Goal: Task Accomplishment & Management: Manage account settings

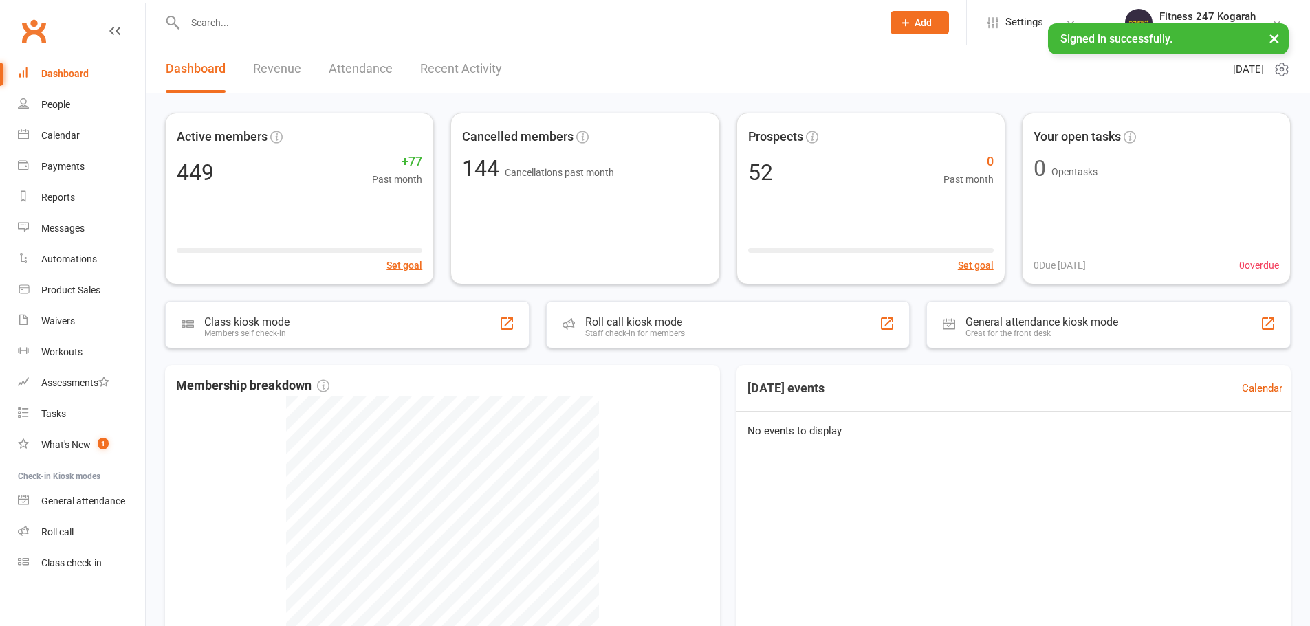
click at [285, 25] on input "text" at bounding box center [527, 22] width 692 height 19
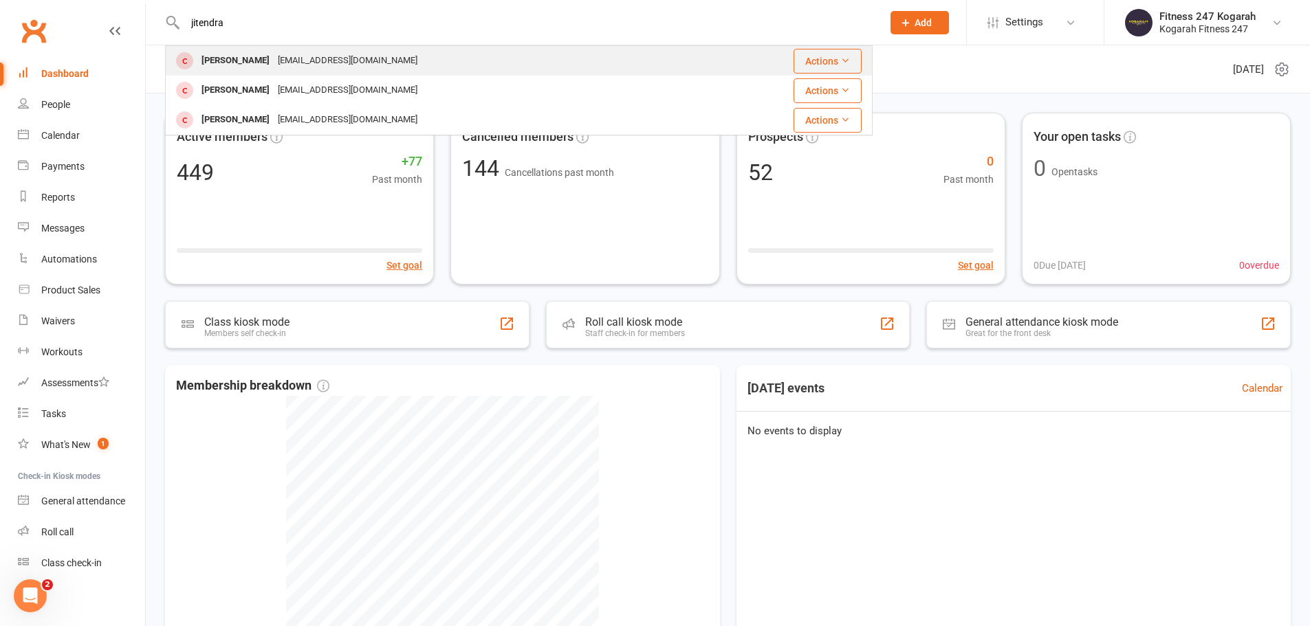
type input "jitendra"
click at [274, 59] on div "[EMAIL_ADDRESS][DOMAIN_NAME]" at bounding box center [348, 61] width 148 height 20
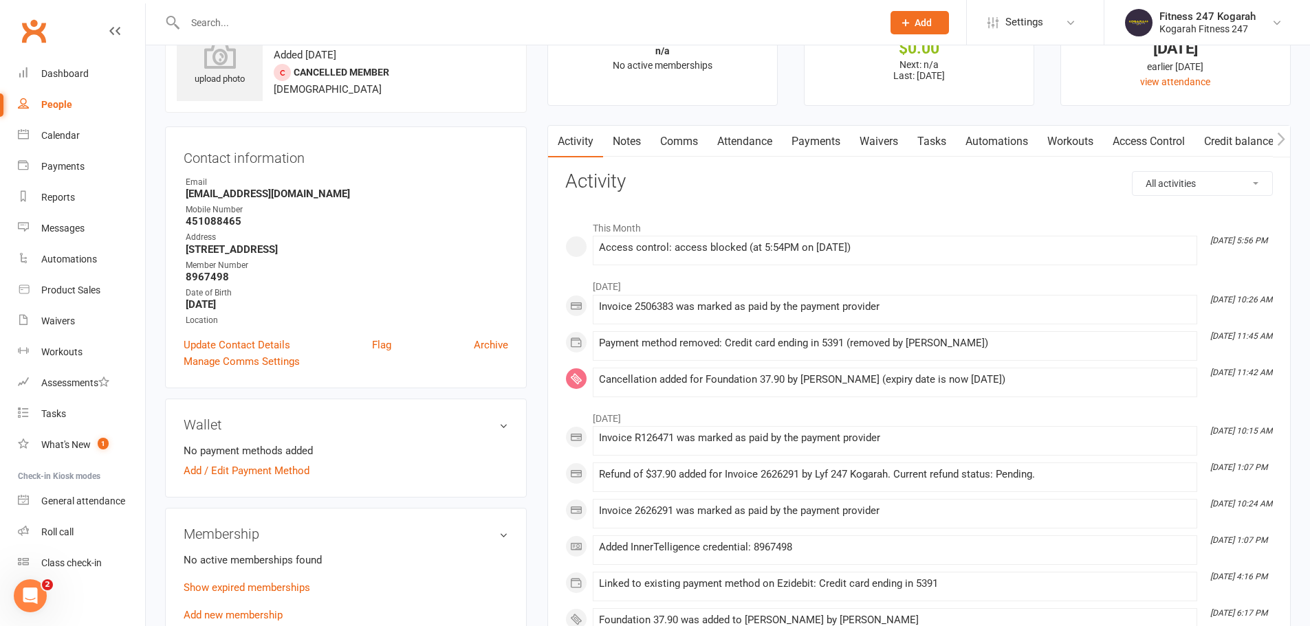
scroll to position [138, 0]
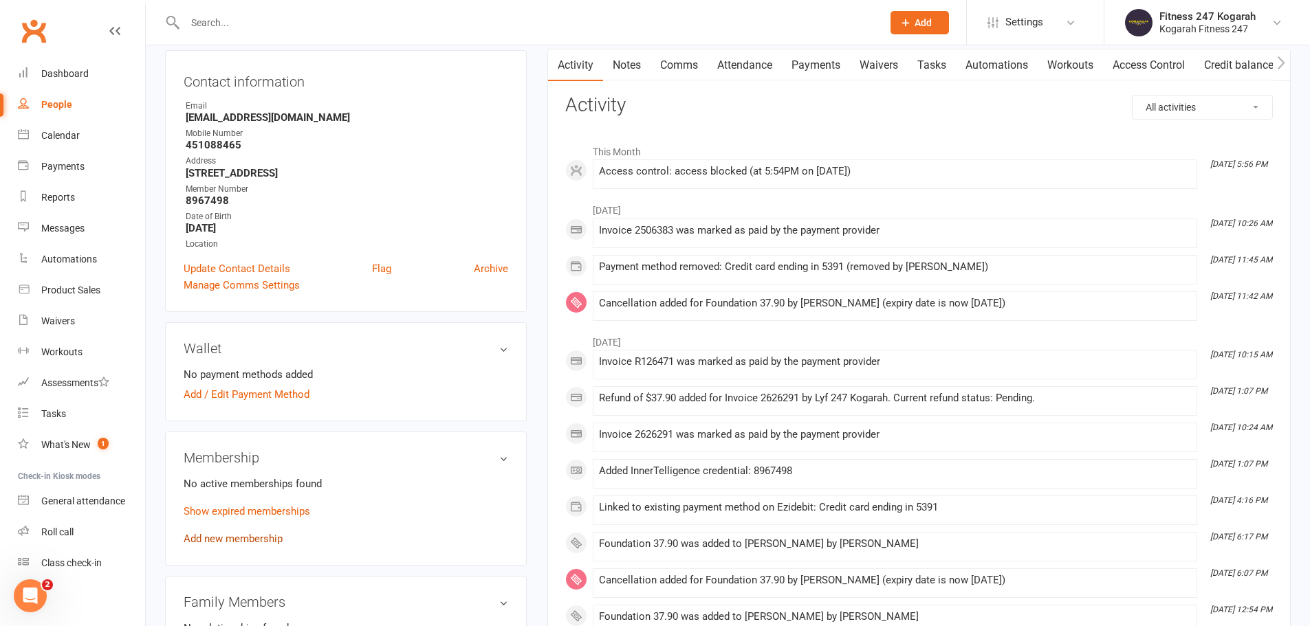
click at [230, 544] on link "Add new membership" at bounding box center [233, 539] width 99 height 12
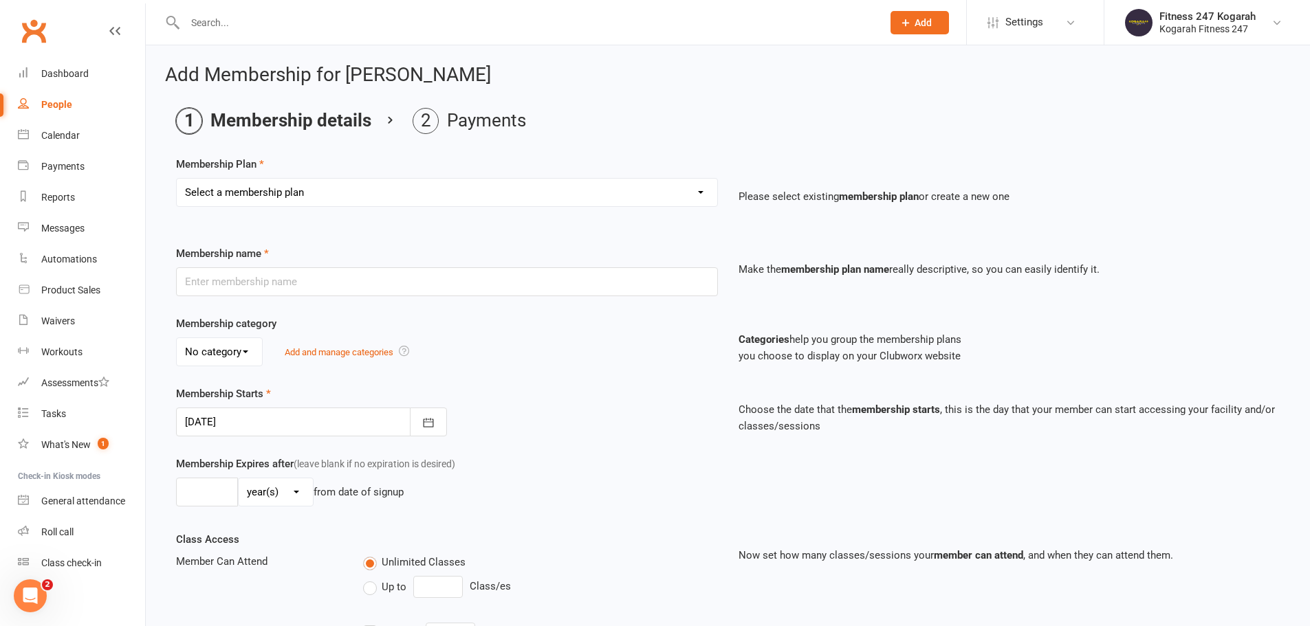
click at [316, 199] on select "Select a membership plan Create new Membership Plan Foundation 19.45 Foundation…" at bounding box center [447, 193] width 540 height 28
select select "18"
click at [177, 179] on select "Select a membership plan Create new Membership Plan Foundation 19.45 Foundation…" at bounding box center [447, 193] width 540 height 28
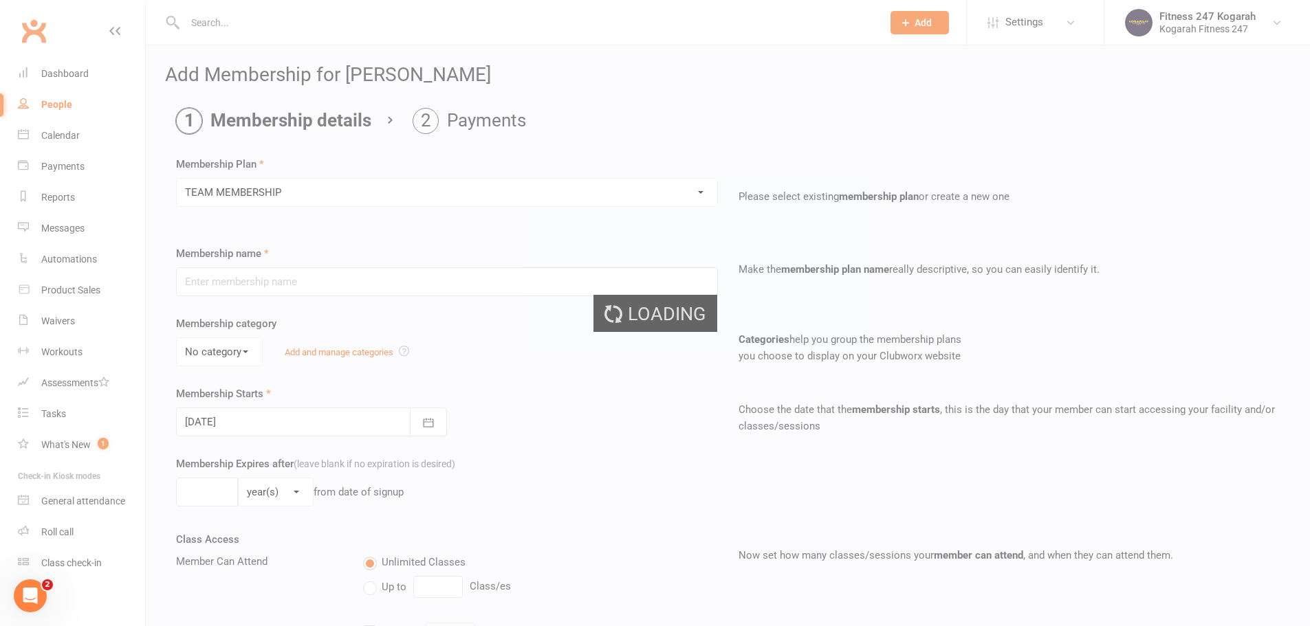
type input "TEAM MEMBERSHIP"
select select "2"
type input "0"
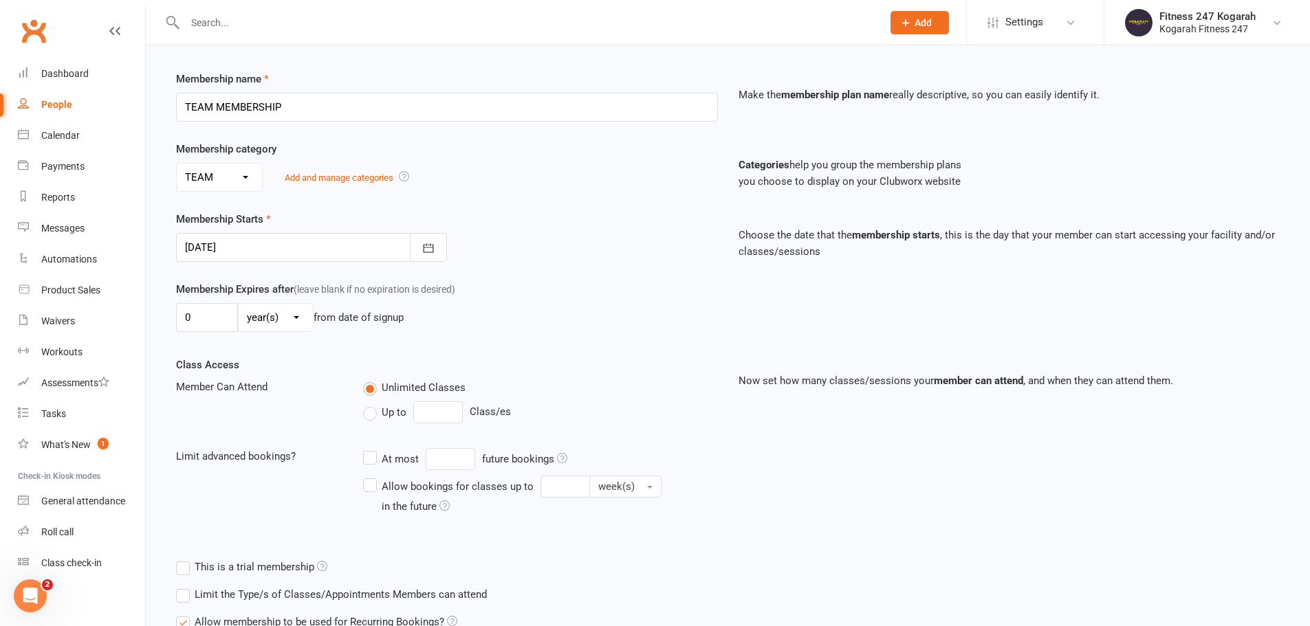
scroll to position [301, 0]
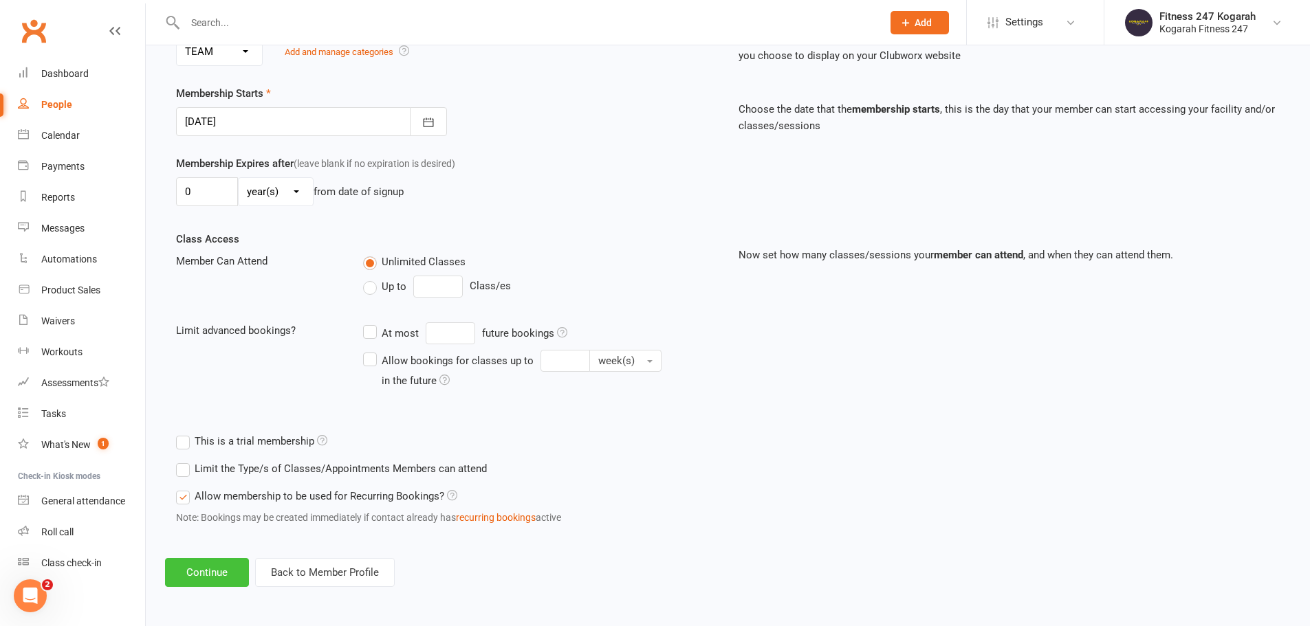
click at [197, 562] on button "Continue" at bounding box center [207, 572] width 84 height 29
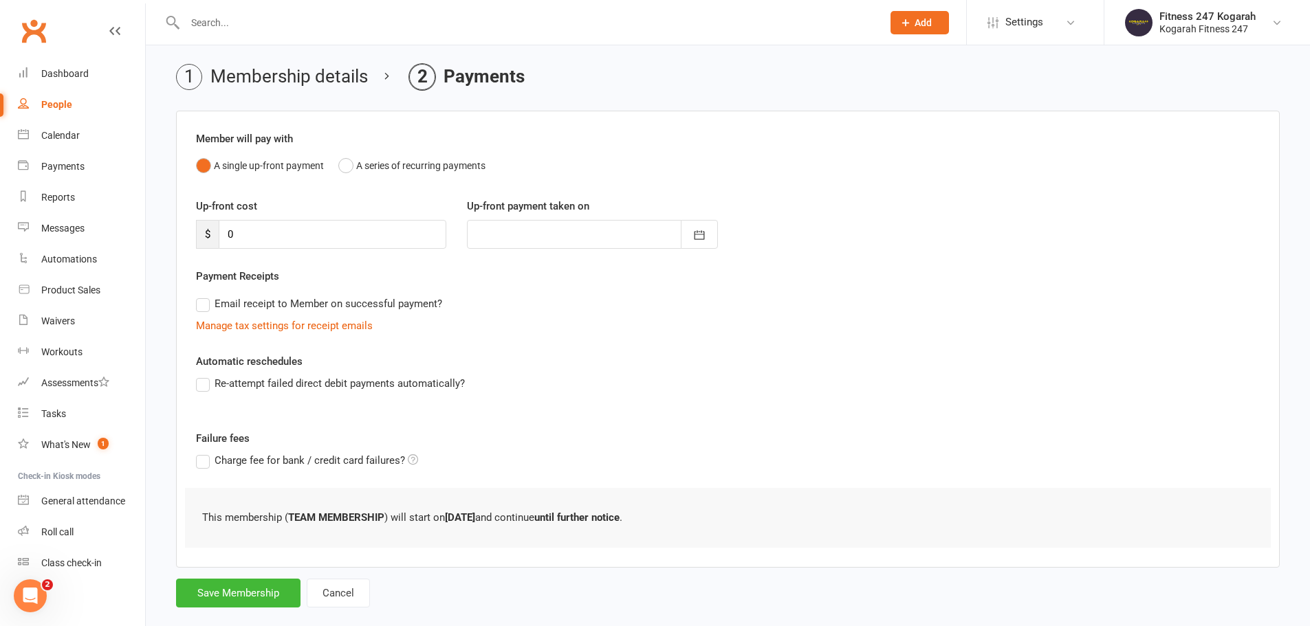
scroll to position [67, 0]
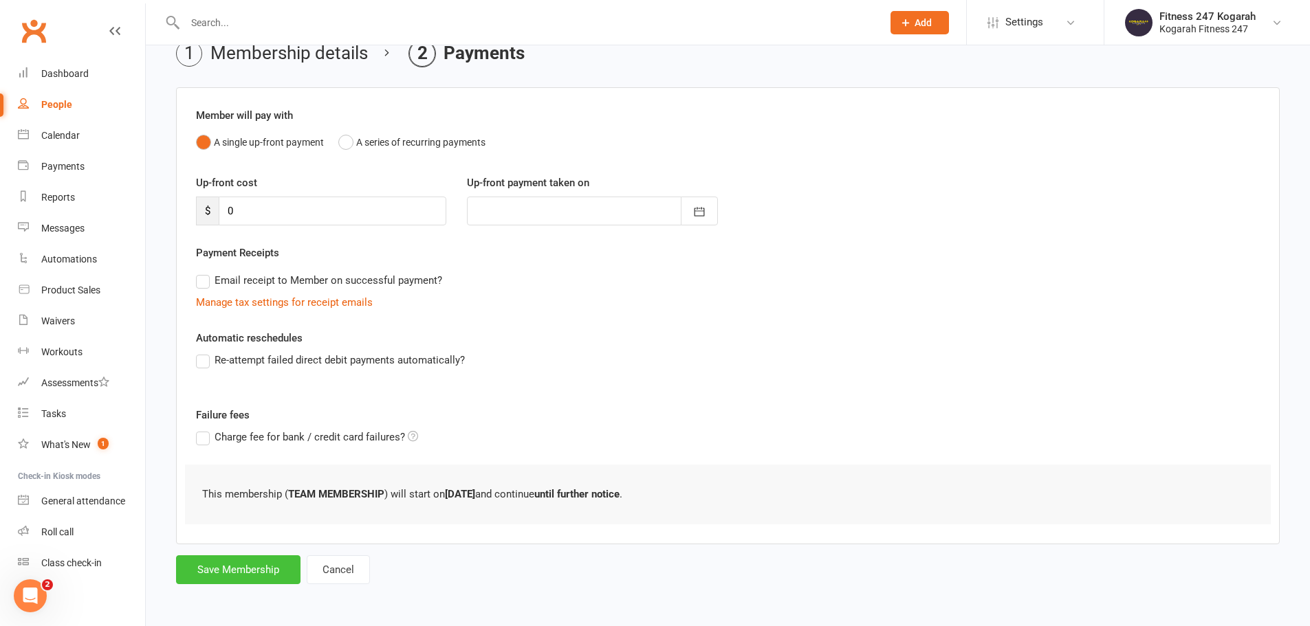
click at [225, 569] on button "Save Membership" at bounding box center [238, 570] width 124 height 29
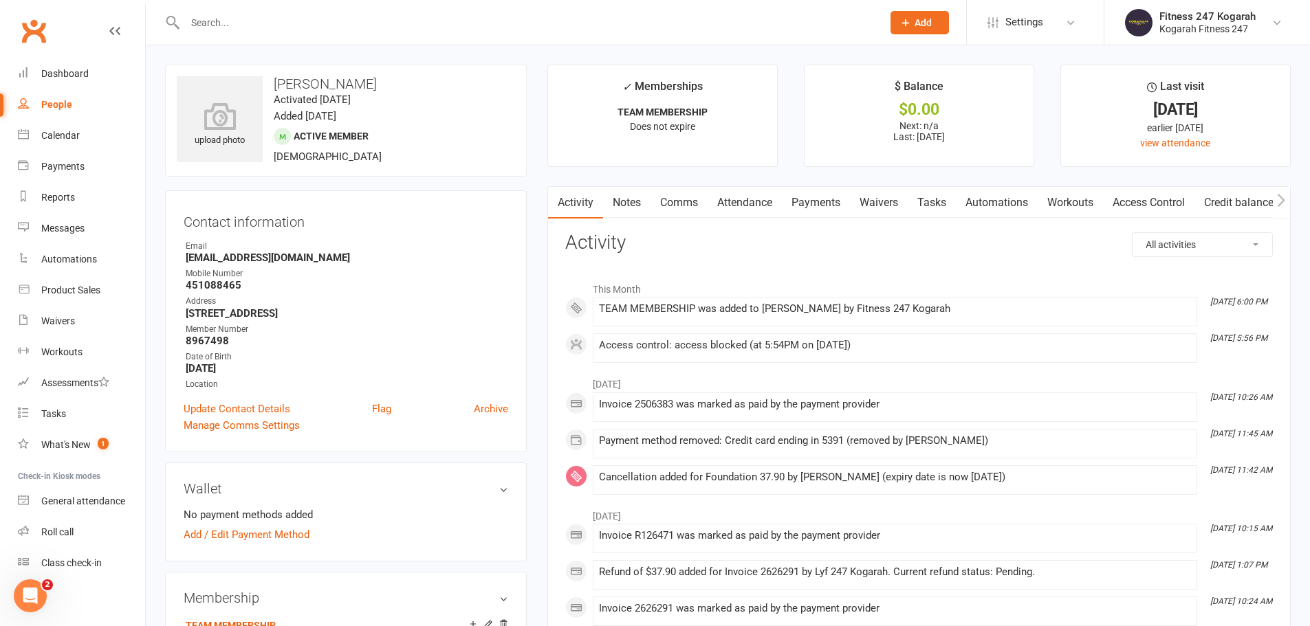
click at [1163, 201] on link "Access Control" at bounding box center [1148, 203] width 91 height 32
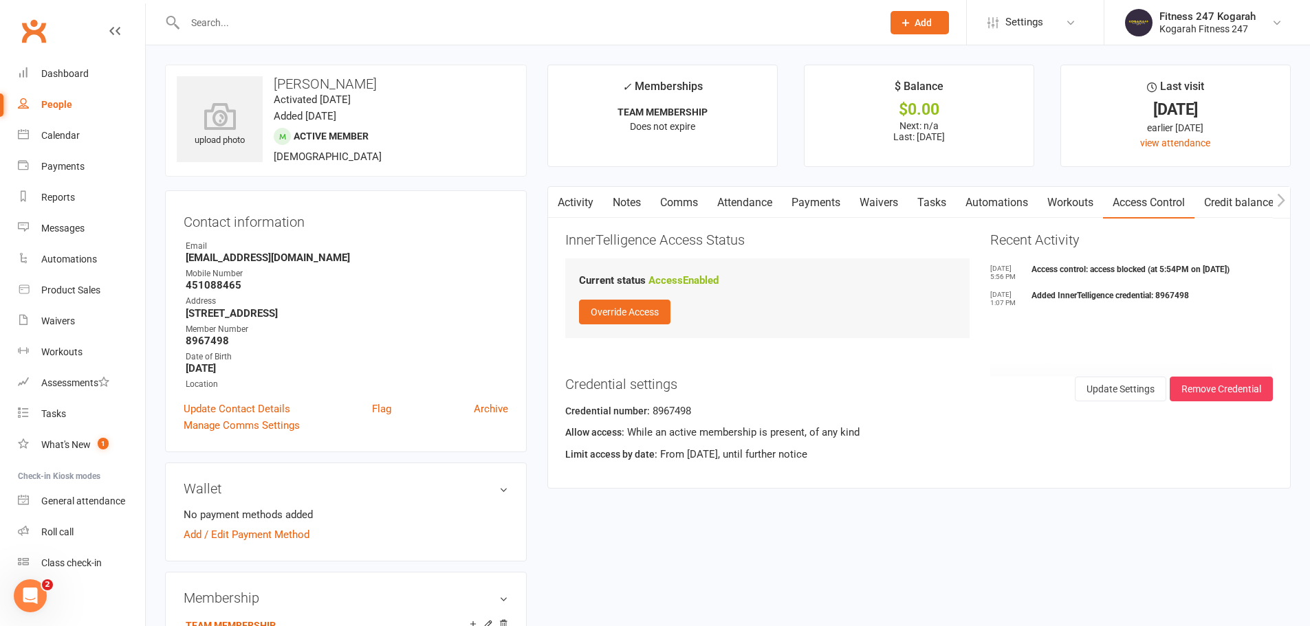
click at [265, 28] on input "text" at bounding box center [527, 22] width 692 height 19
paste input "[PERSON_NAME]"
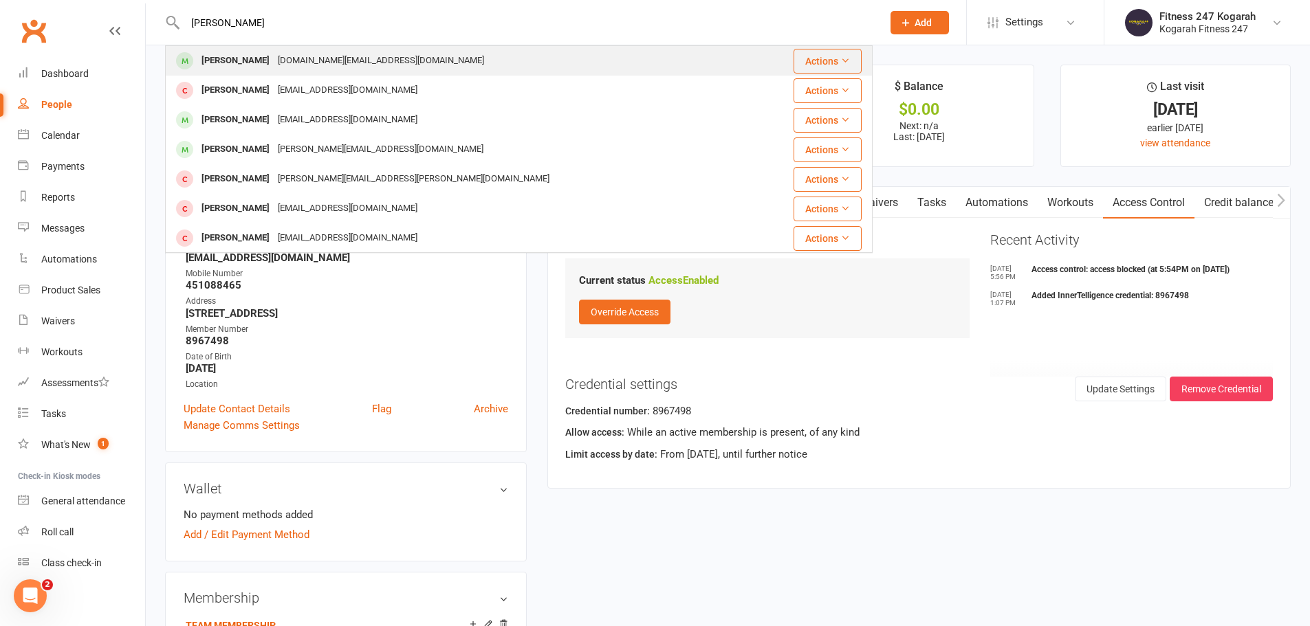
type input "[PERSON_NAME]"
click at [231, 64] on div "[PERSON_NAME]" at bounding box center [235, 61] width 76 height 20
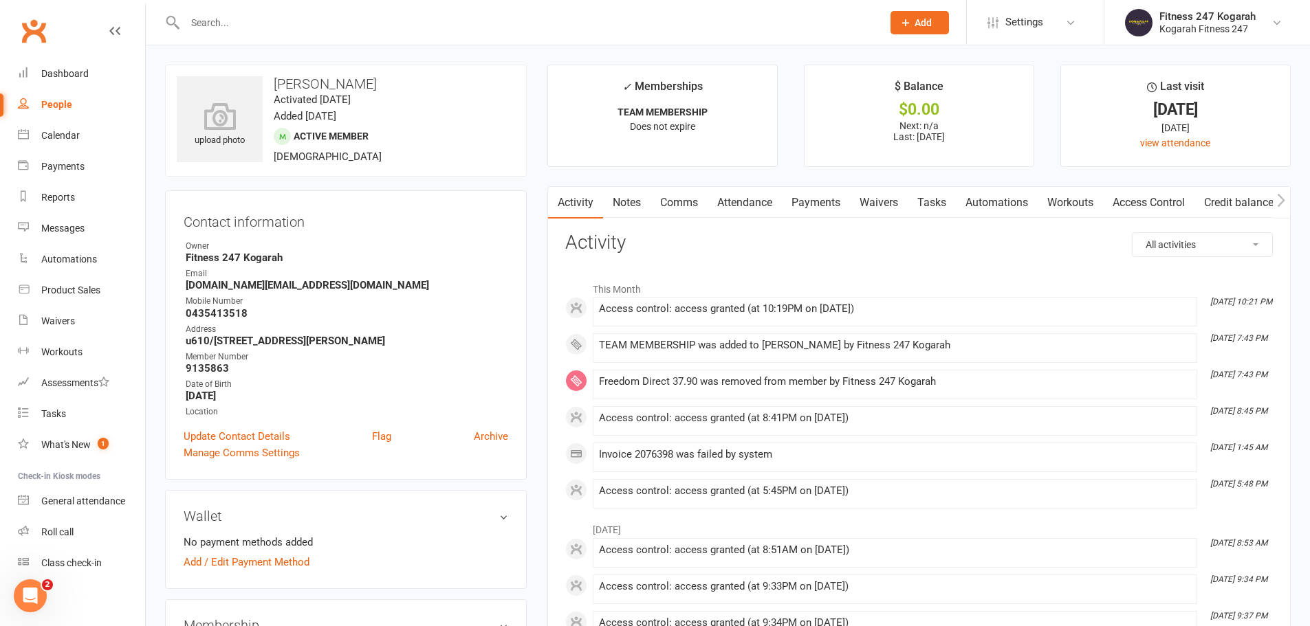
click at [223, 24] on input "text" at bounding box center [527, 22] width 692 height 19
paste input "[PERSON_NAME] [PERSON_NAME]"
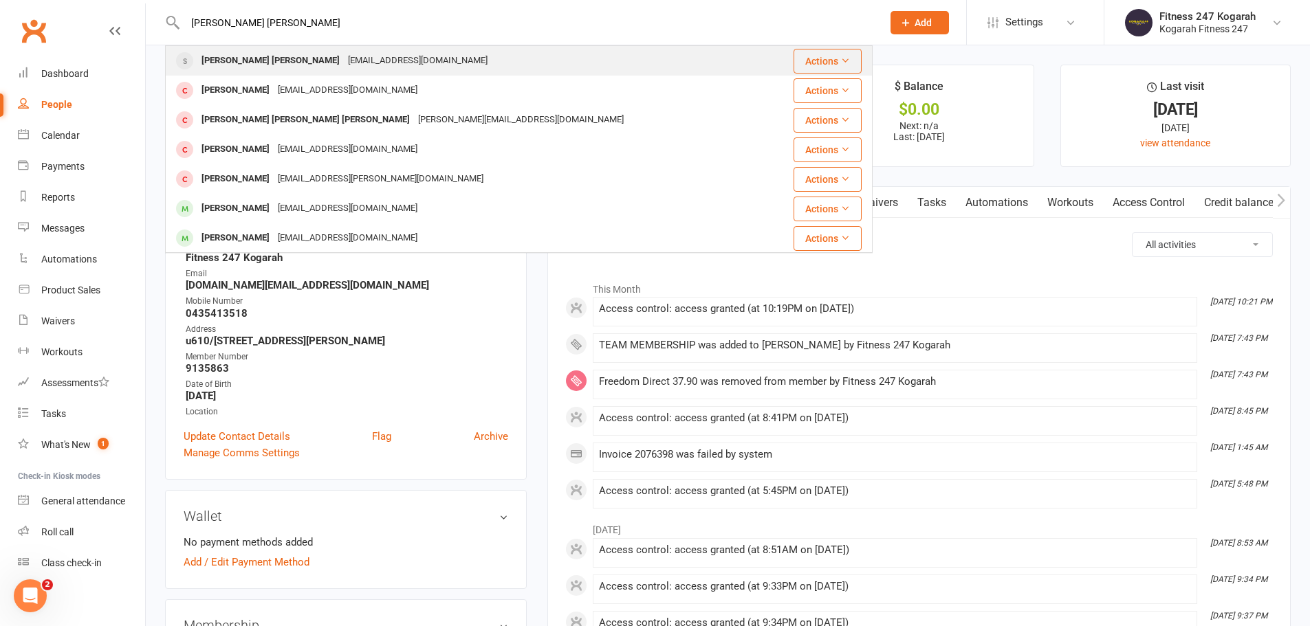
type input "[PERSON_NAME] [PERSON_NAME]"
click at [297, 59] on div "[PERSON_NAME] [PERSON_NAME]" at bounding box center [270, 61] width 146 height 20
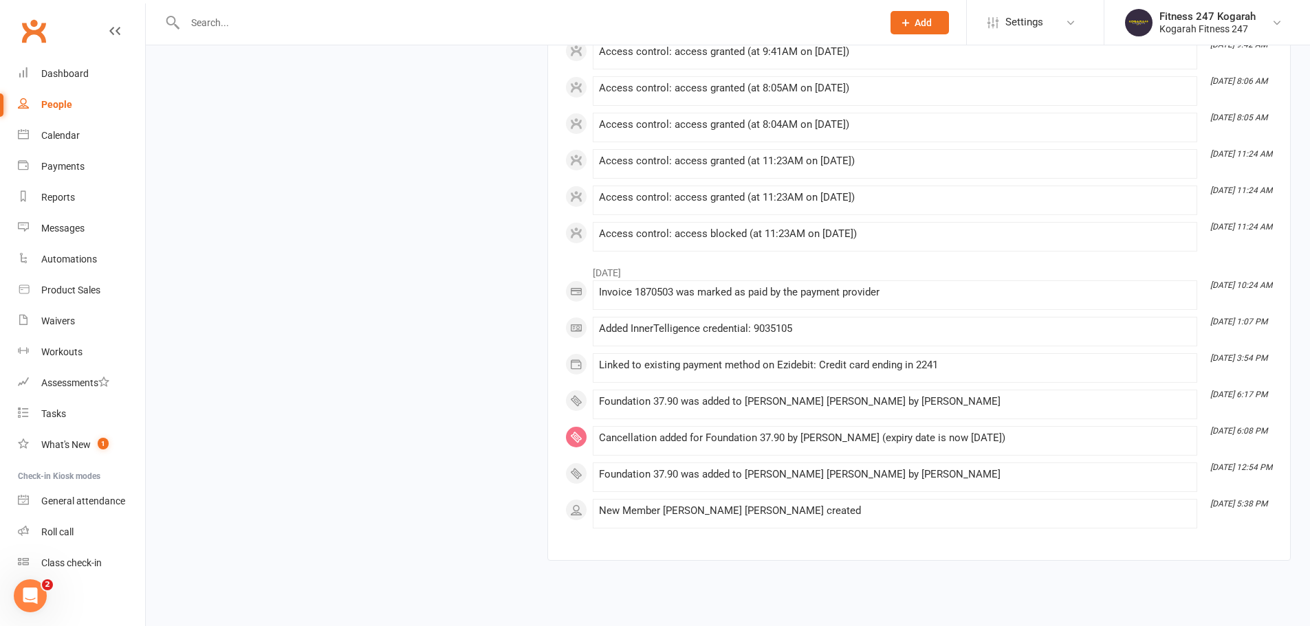
scroll to position [3158, 0]
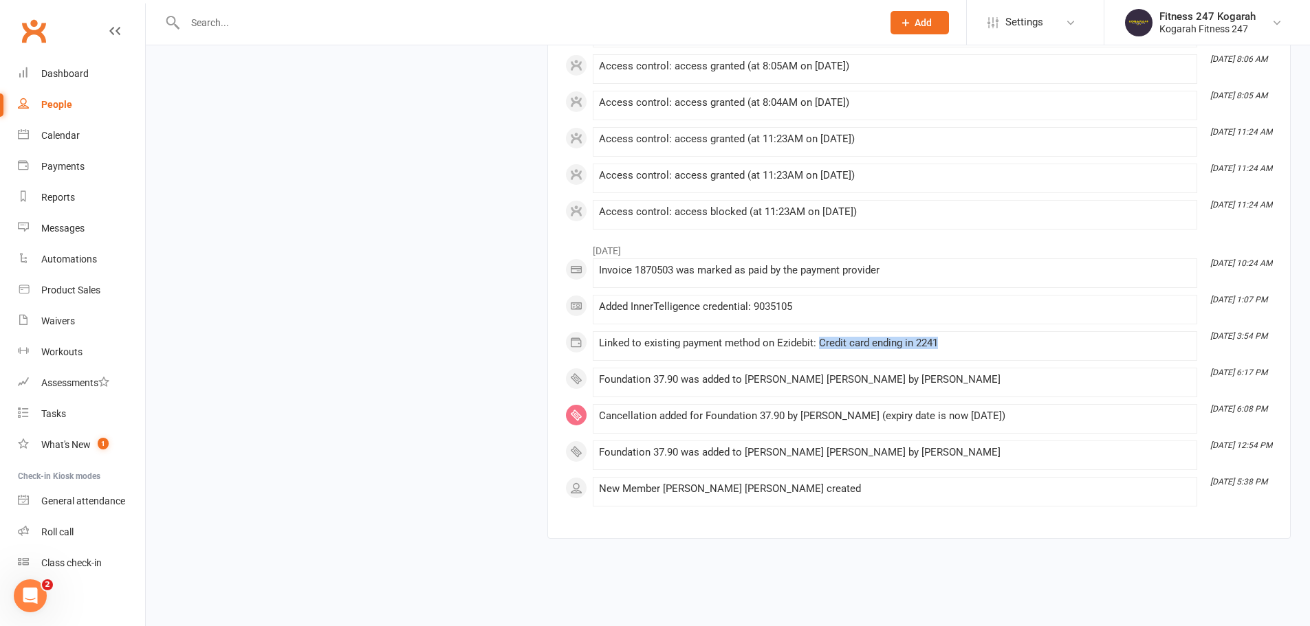
drag, startPoint x: 938, startPoint y: 342, endPoint x: 819, endPoint y: 349, distance: 119.2
click at [819, 349] on div "Linked to existing payment method on Ezidebit: Credit card ending in 2241" at bounding box center [895, 344] width 592 height 12
copy div "Credit card ending in 2241"
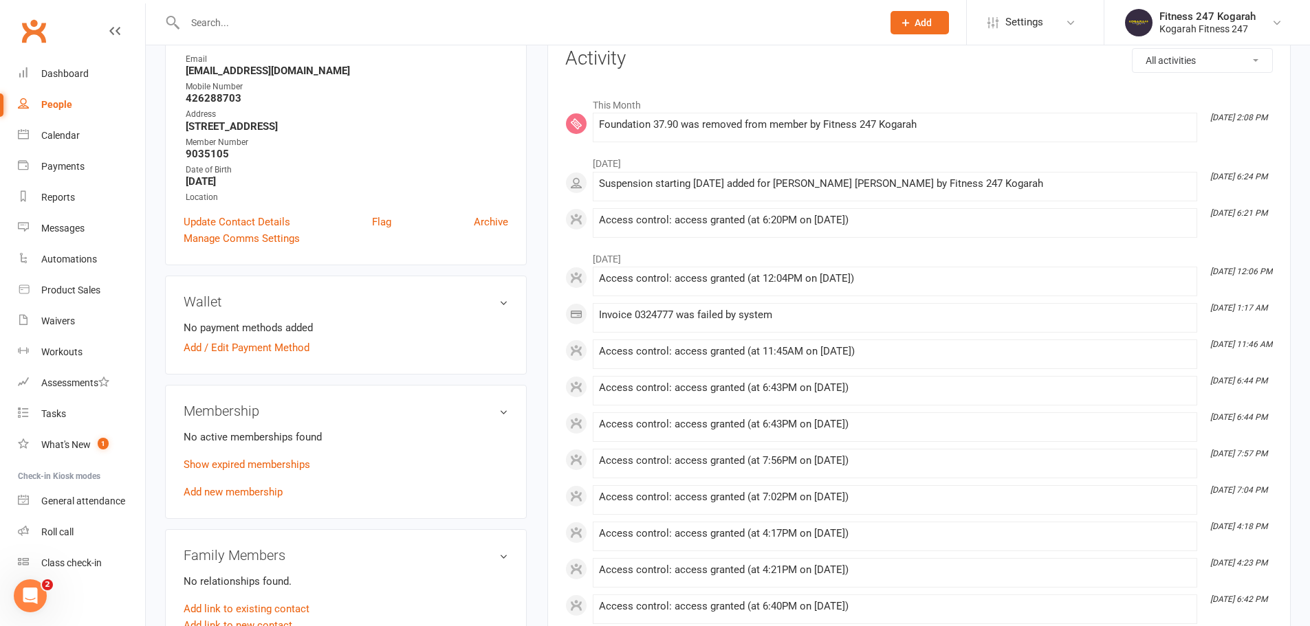
scroll to position [0, 0]
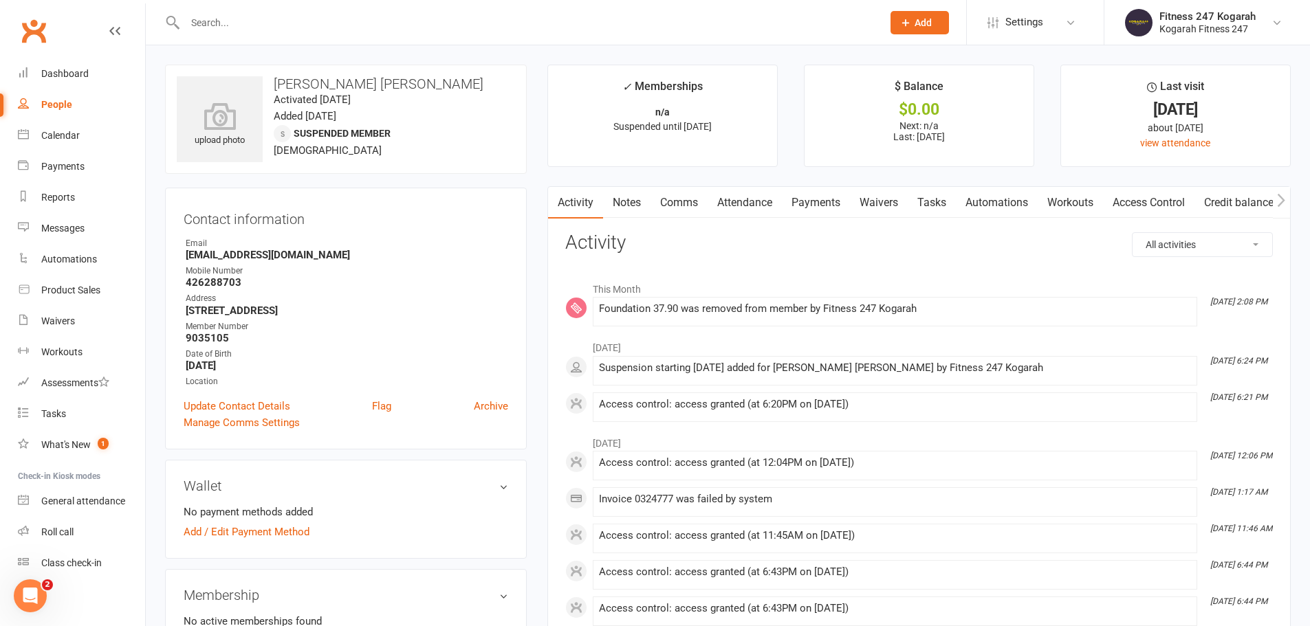
click at [287, 20] on input "text" at bounding box center [527, 22] width 692 height 19
paste input "Pawannapat Ranabgkool"
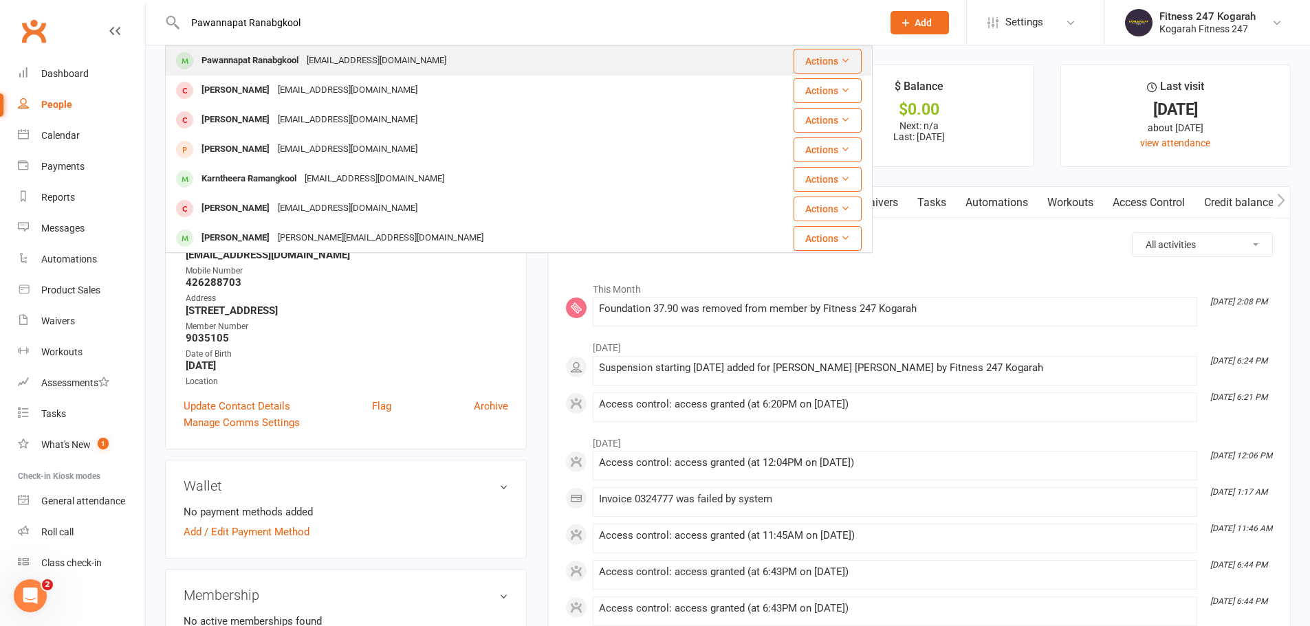
type input "Pawannapat Ranabgkool"
click at [281, 56] on div "Pawannapat Ranabgkool" at bounding box center [249, 61] width 105 height 20
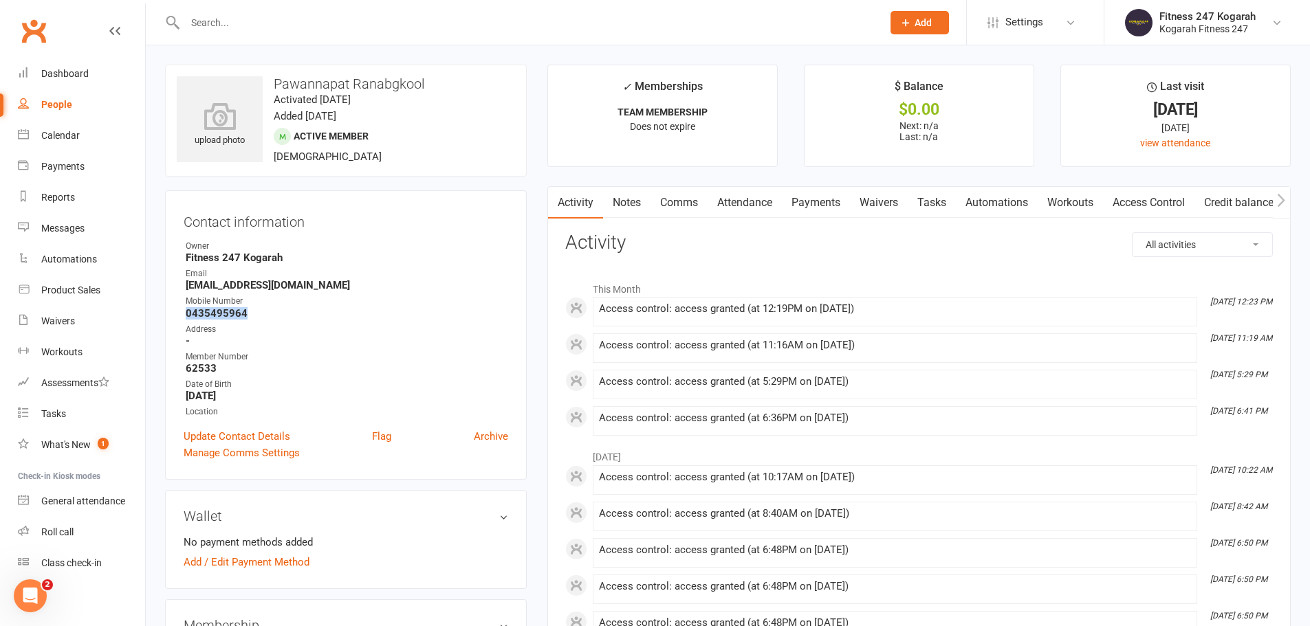
drag, startPoint x: 261, startPoint y: 315, endPoint x: 187, endPoint y: 317, distance: 74.3
click at [187, 317] on strong "0435495964" at bounding box center [347, 313] width 323 height 12
copy strong "0435495964"
drag, startPoint x: 338, startPoint y: 287, endPoint x: 188, endPoint y: 281, distance: 150.7
click at [188, 281] on strong "[EMAIL_ADDRESS][DOMAIN_NAME]" at bounding box center [347, 285] width 323 height 12
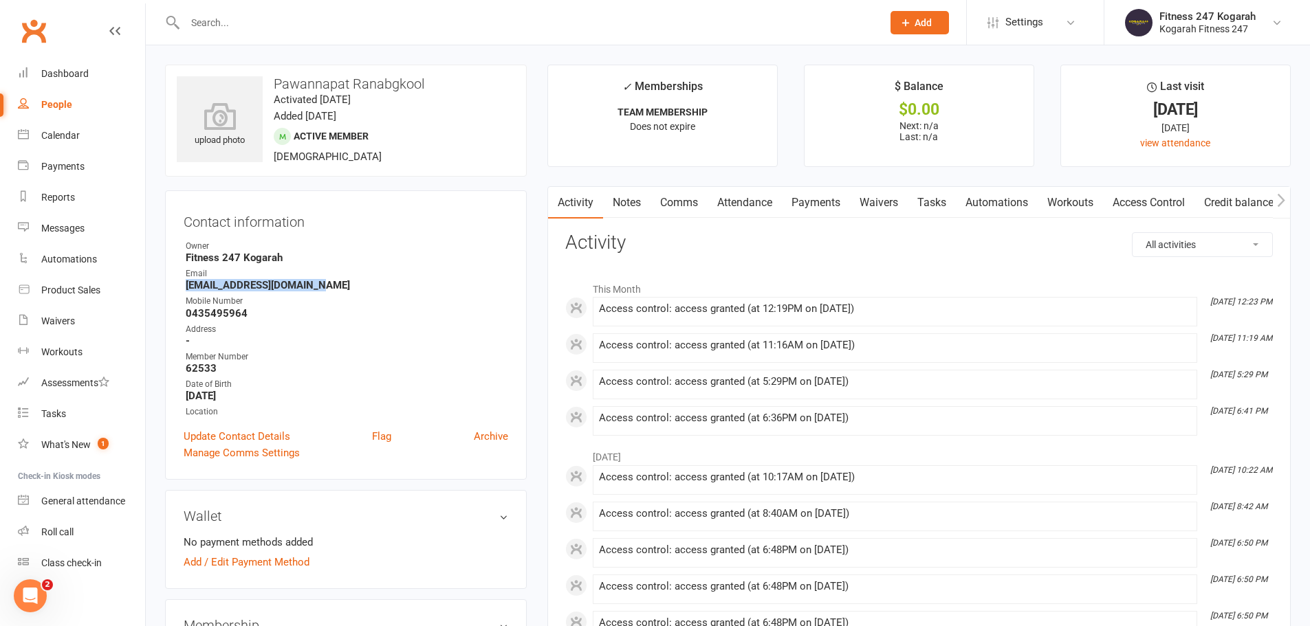
copy strong "[EMAIL_ADDRESS][DOMAIN_NAME]"
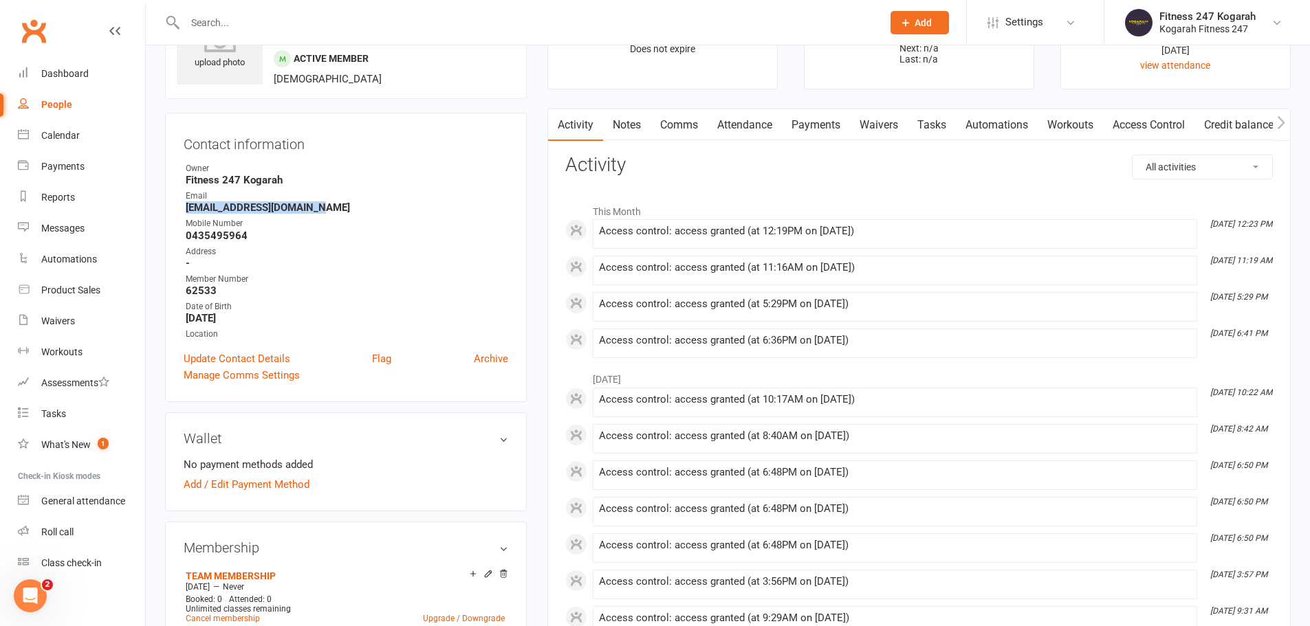
scroll to position [74, 0]
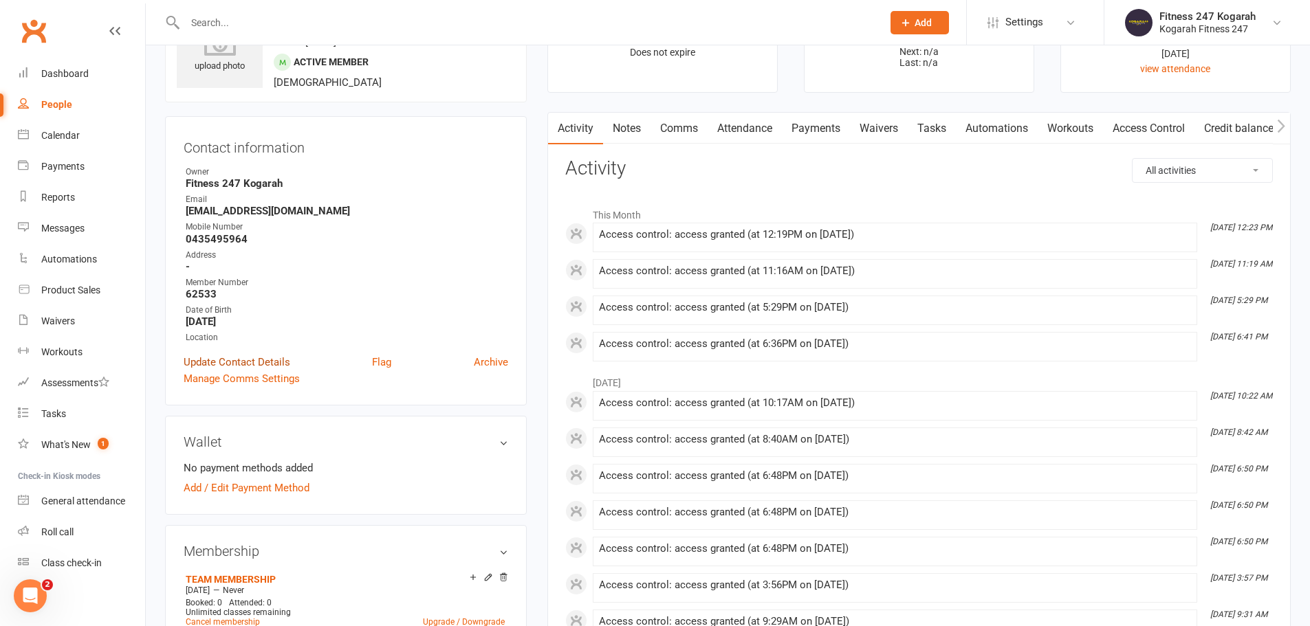
click at [206, 357] on link "Update Contact Details" at bounding box center [237, 362] width 107 height 17
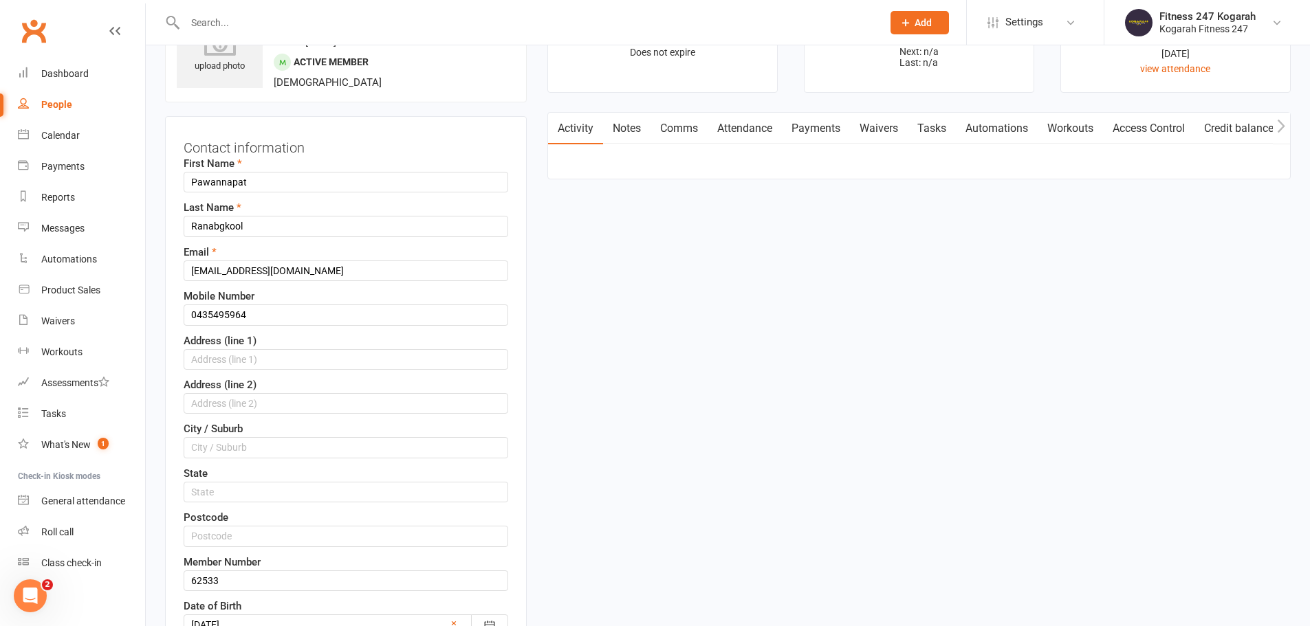
scroll to position [65, 0]
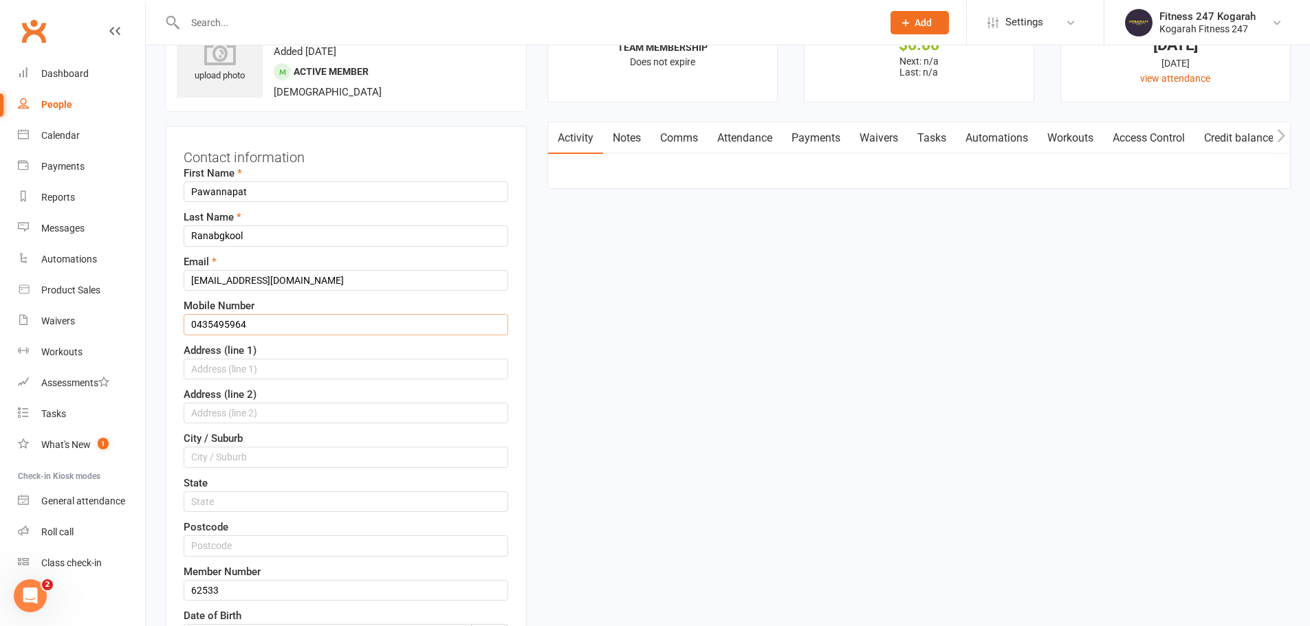
drag, startPoint x: 272, startPoint y: 323, endPoint x: 149, endPoint y: 334, distance: 123.6
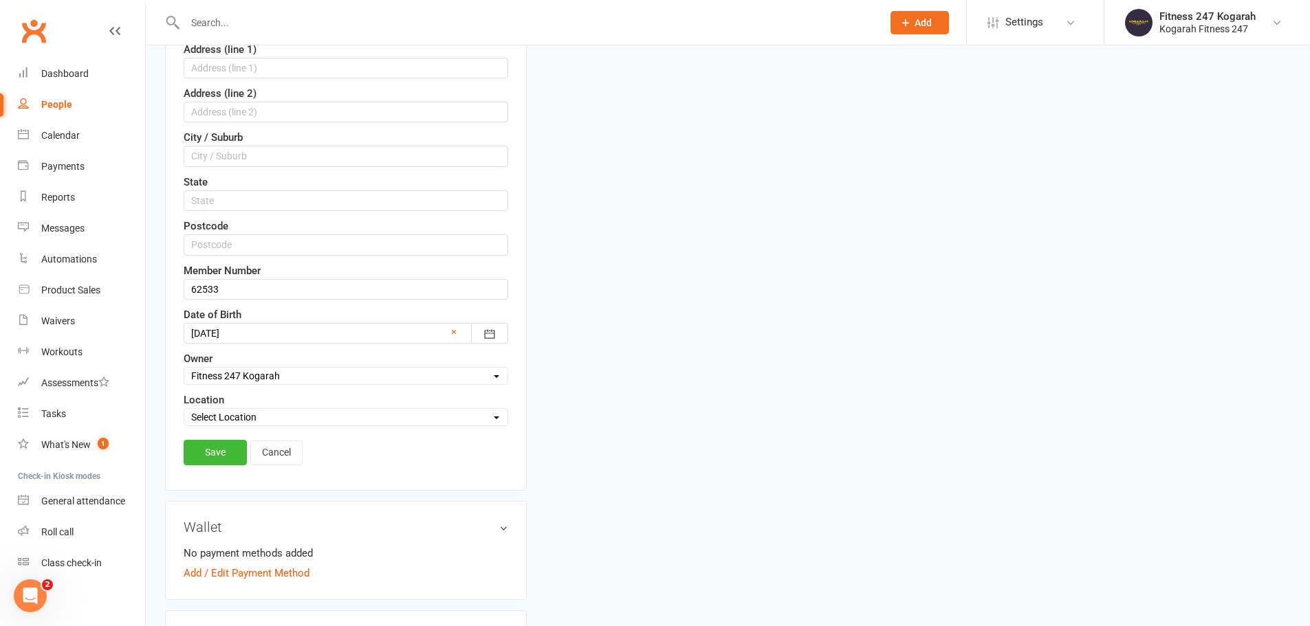
scroll to position [408, 0]
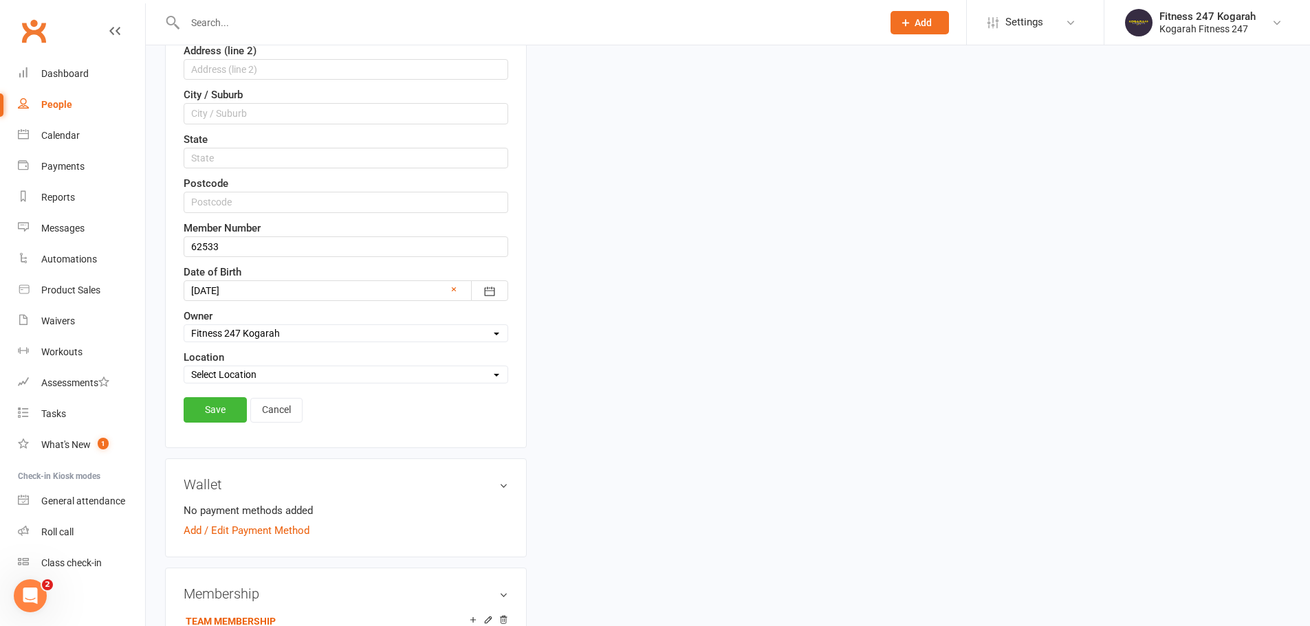
drag, startPoint x: 197, startPoint y: 404, endPoint x: 216, endPoint y: 386, distance: 26.3
click at [197, 405] on link "Save" at bounding box center [215, 409] width 63 height 25
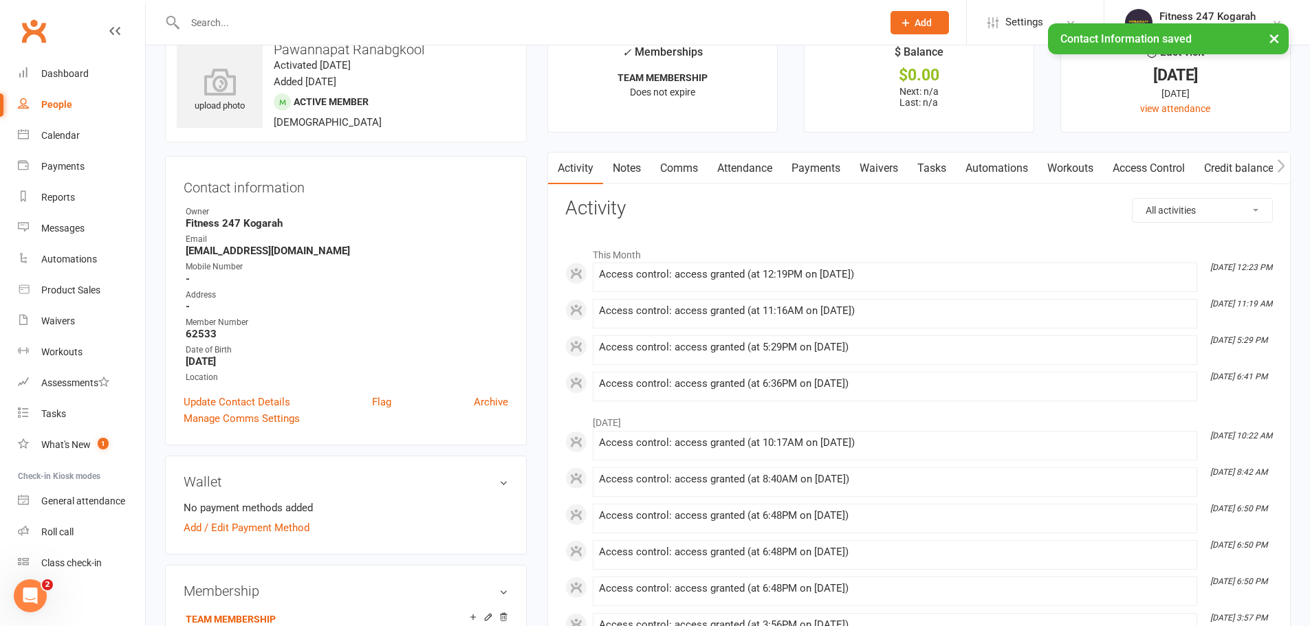
scroll to position [0, 0]
